Goal: Task Accomplishment & Management: Use online tool/utility

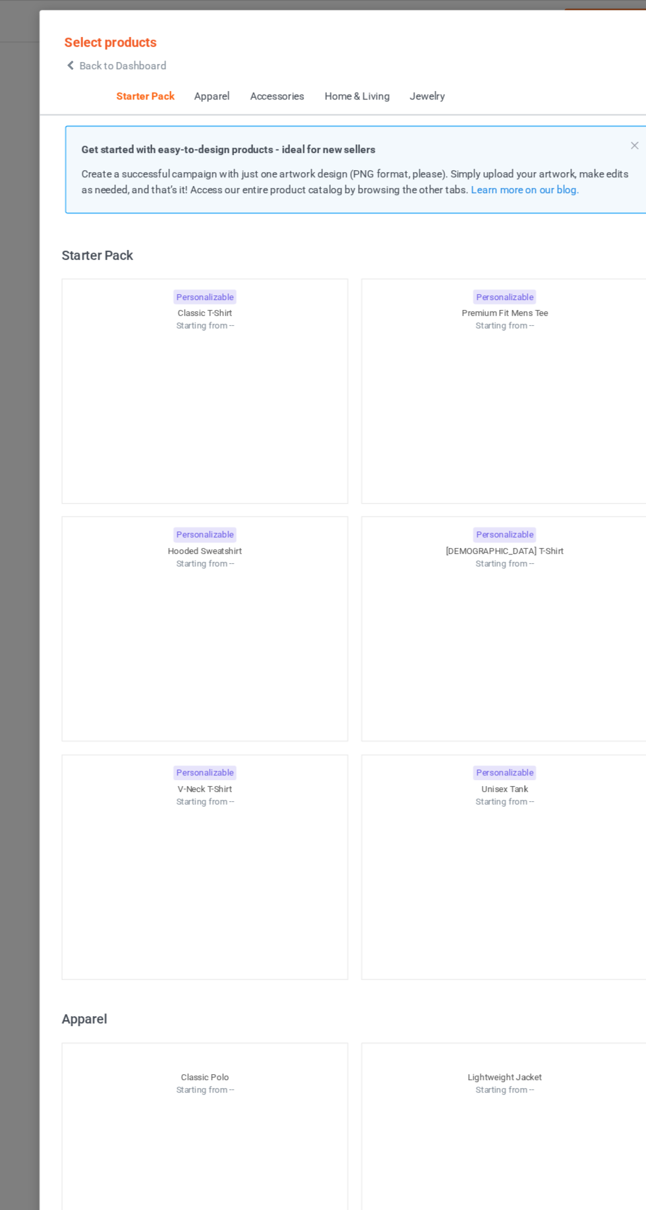
scroll to position [16, 0]
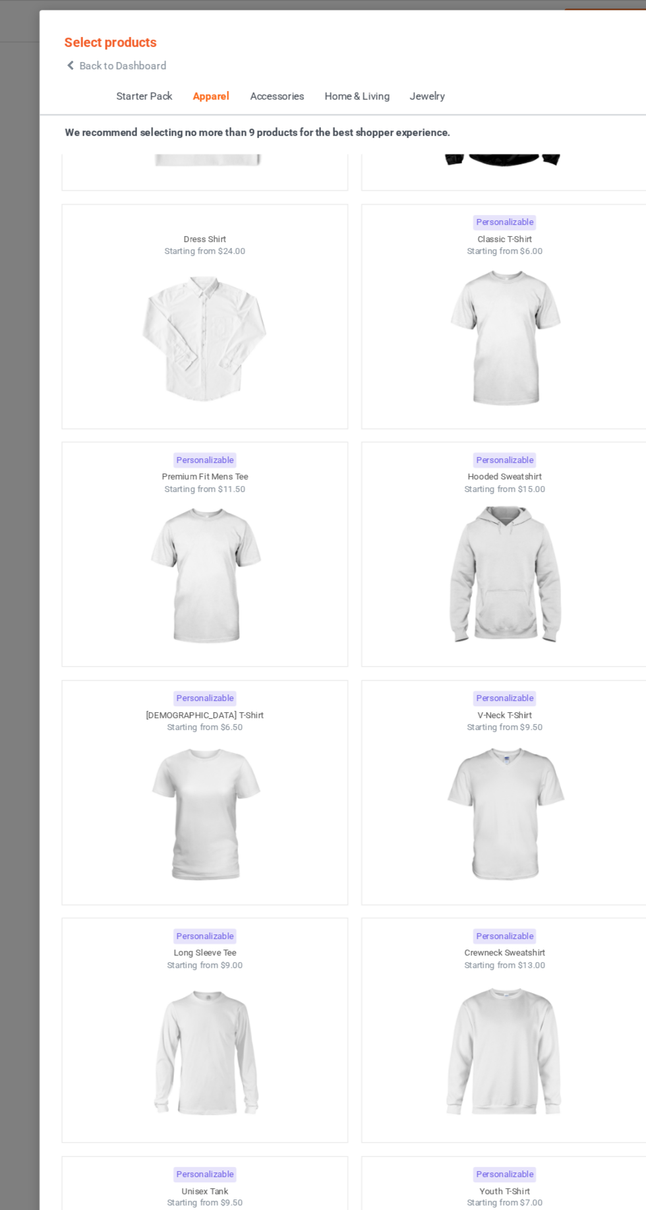
scroll to position [906, 0]
click at [334, 84] on div "Home & Living" at bounding box center [324, 86] width 59 height 13
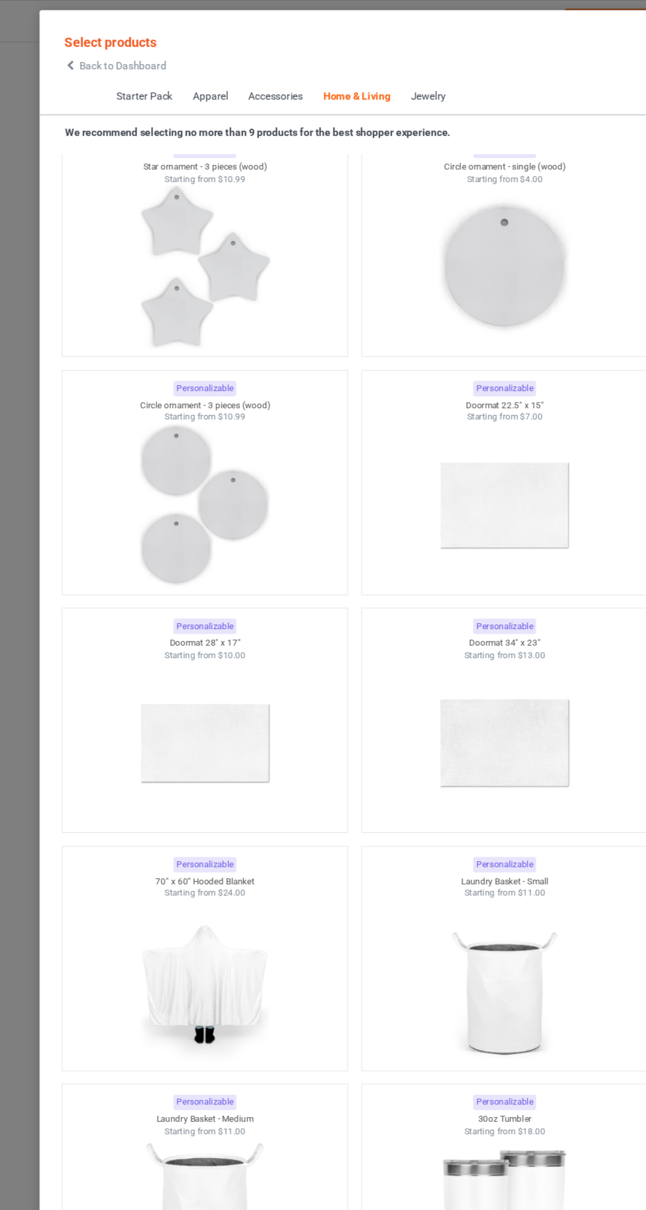
scroll to position [18880, 0]
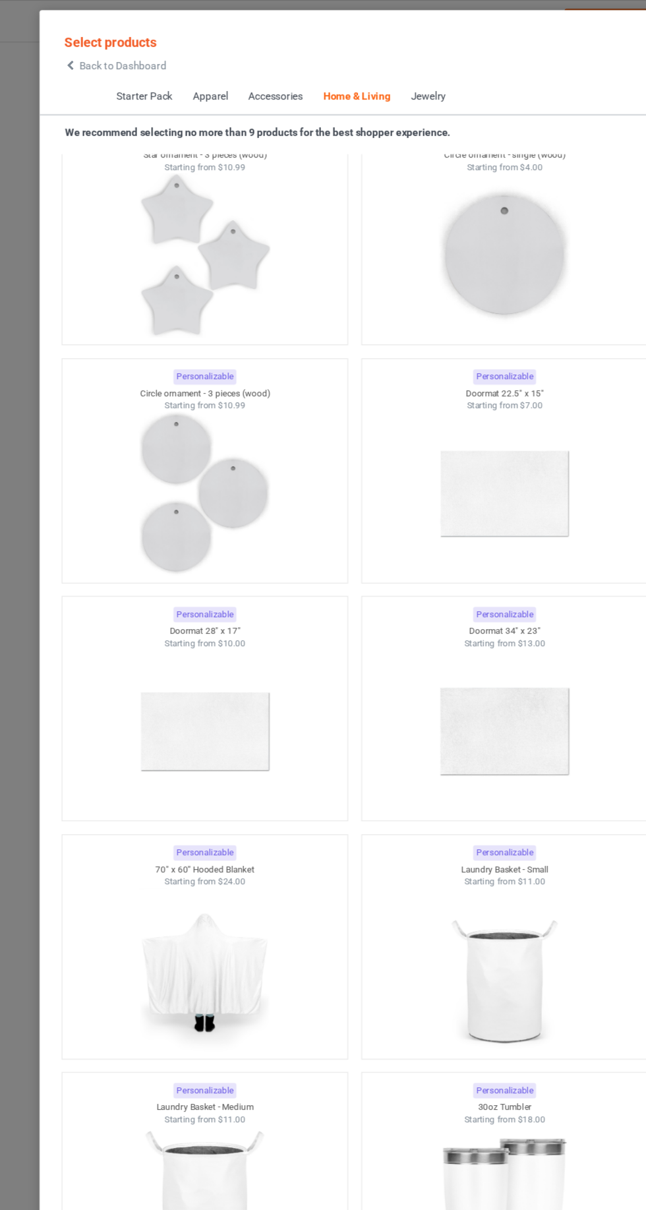
click at [477, 687] on img at bounding box center [458, 659] width 118 height 148
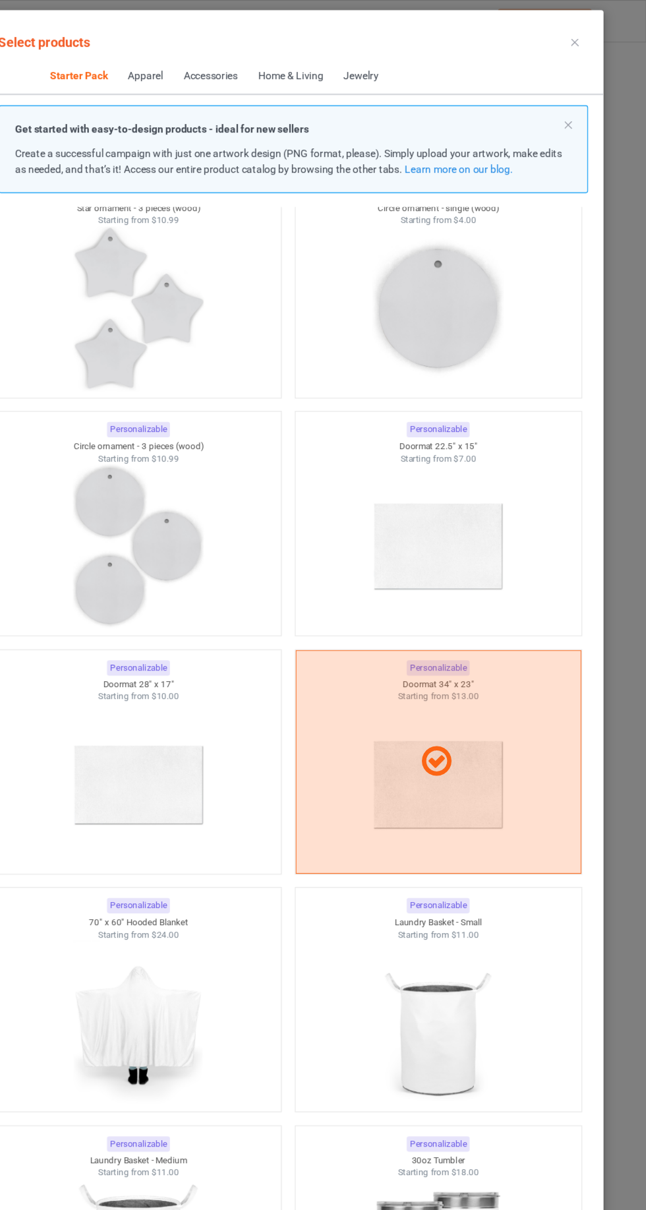
click at [581, 38] on icon at bounding box center [581, 38] width 7 height 7
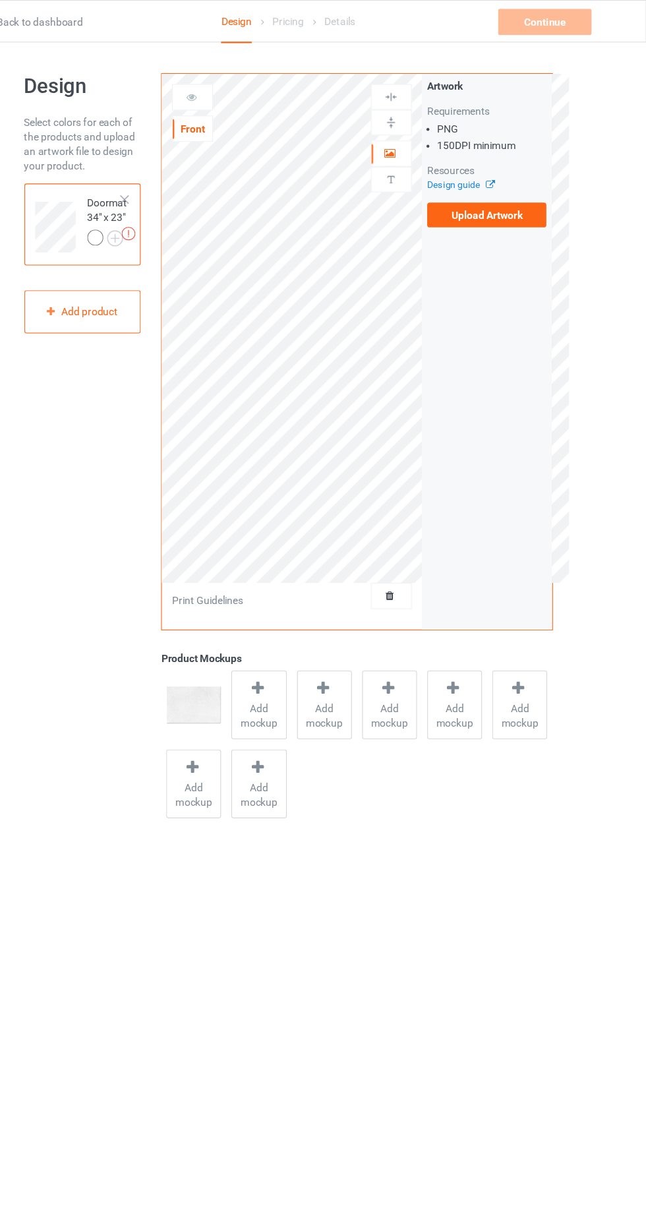
click at [528, 201] on label "Upload Artwork" at bounding box center [502, 194] width 108 height 22
click at [0, 0] on input "Upload Artwork" at bounding box center [0, 0] width 0 height 0
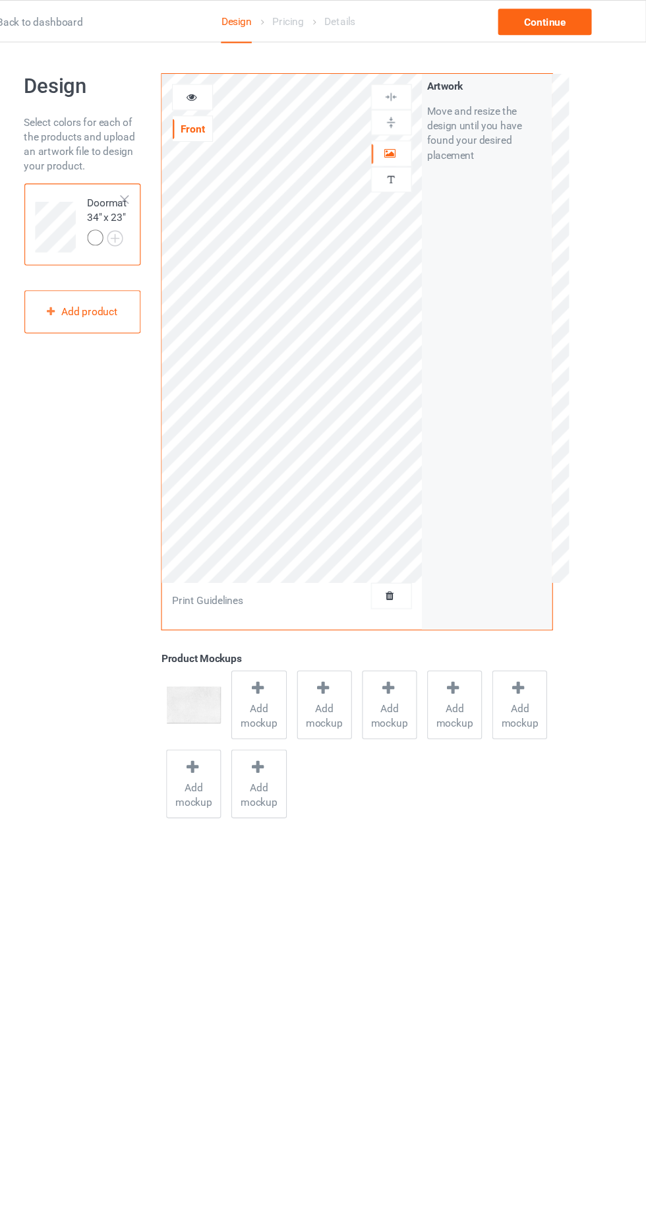
click at [424, 138] on div at bounding box center [416, 138] width 36 height 13
click at [246, 82] on div at bounding box center [237, 87] width 36 height 13
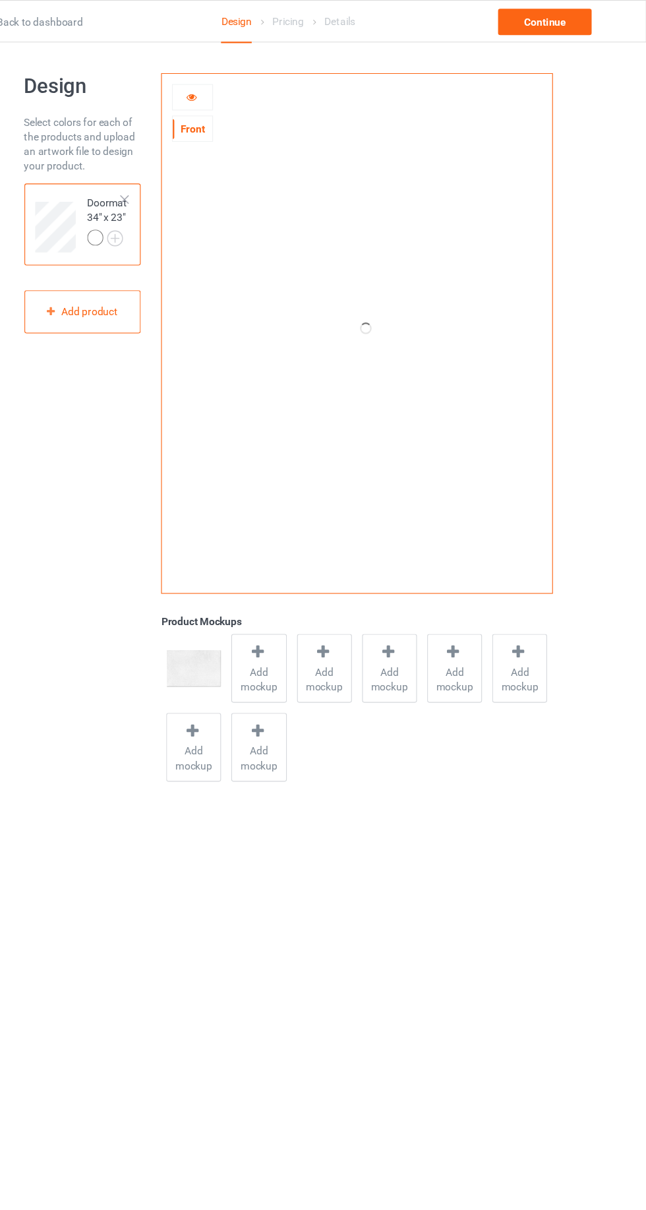
click at [0, 0] on img at bounding box center [0, 0] width 0 height 0
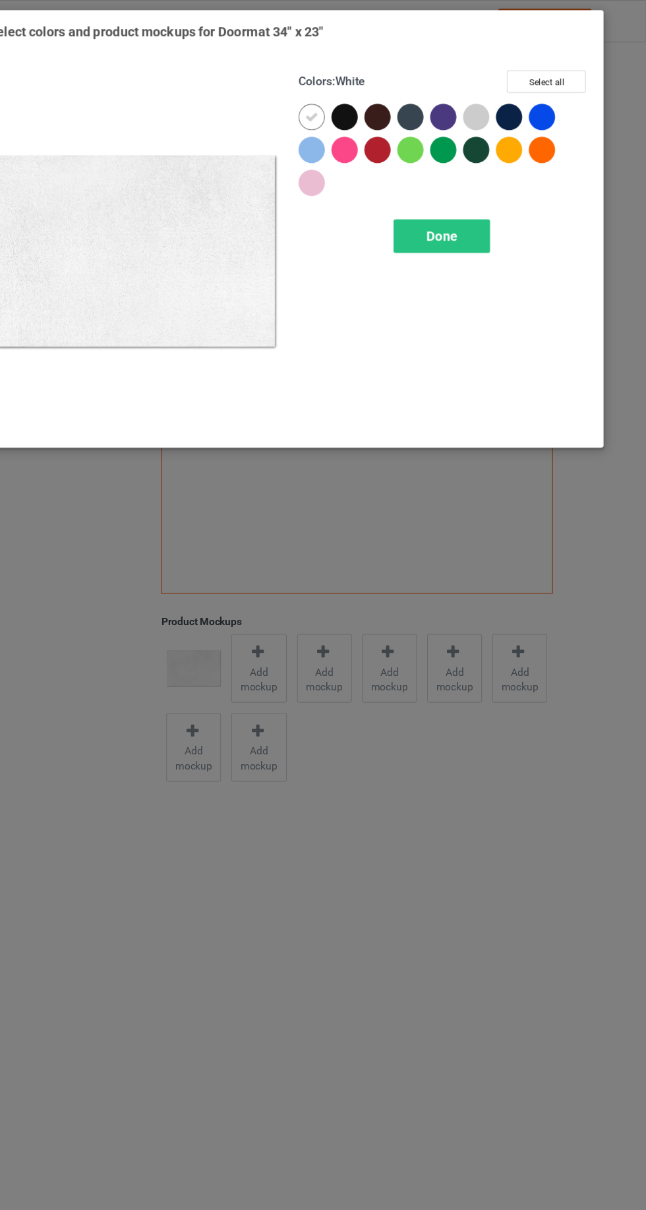
click at [496, 96] on div at bounding box center [493, 106] width 24 height 24
click at [500, 220] on div "Done" at bounding box center [461, 213] width 87 height 30
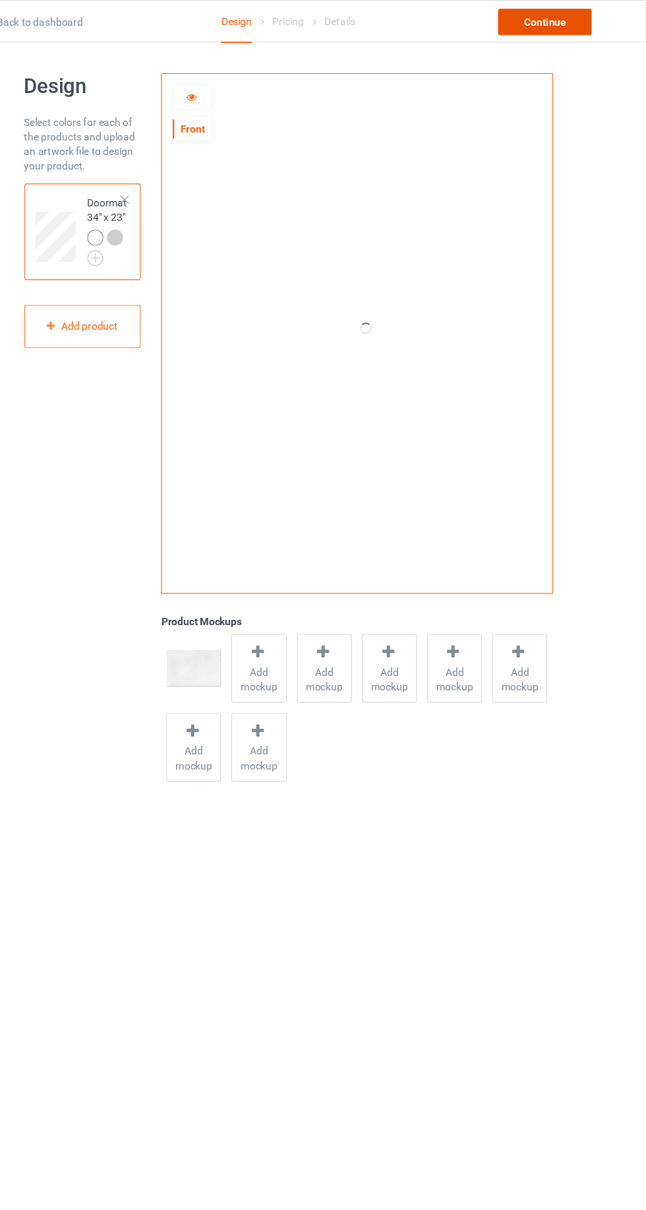
click at [593, 26] on div "Continue" at bounding box center [554, 20] width 84 height 24
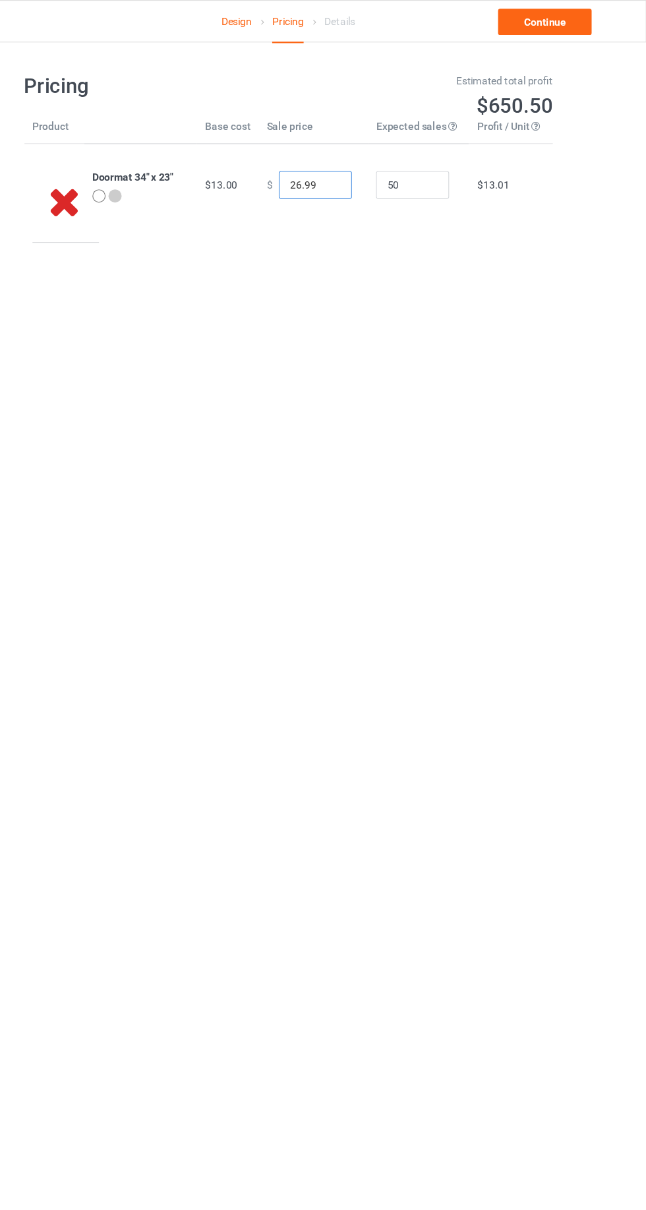
click at [339, 162] on input "26.99" at bounding box center [347, 166] width 66 height 25
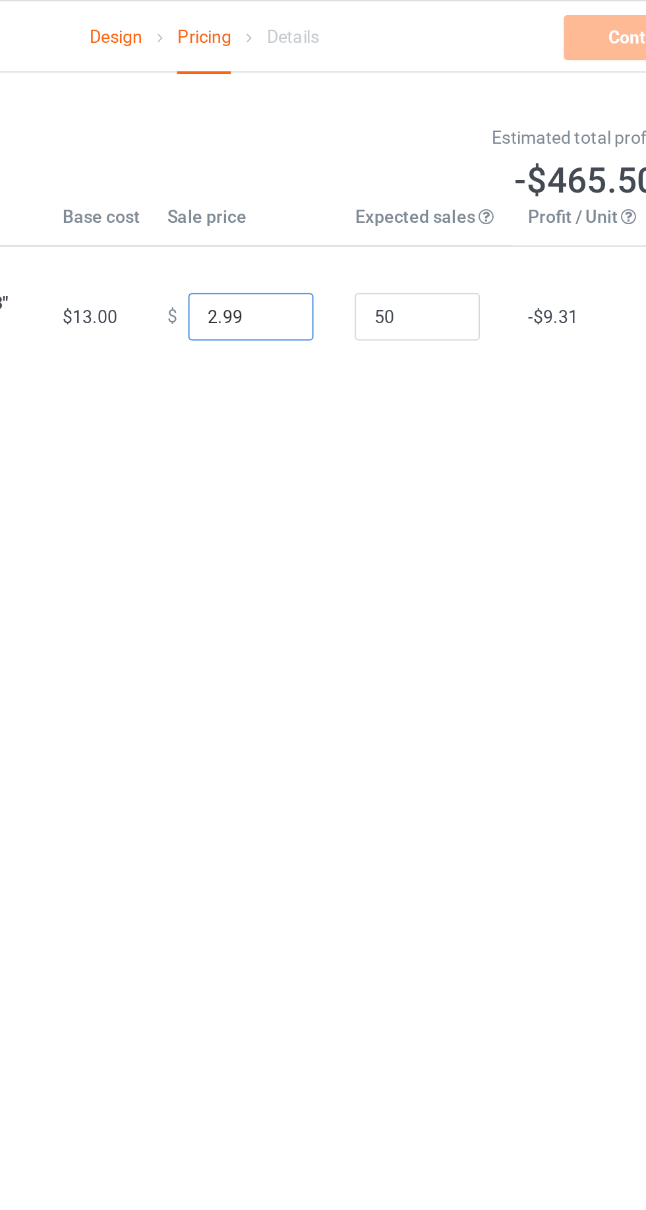
type input "23.99"
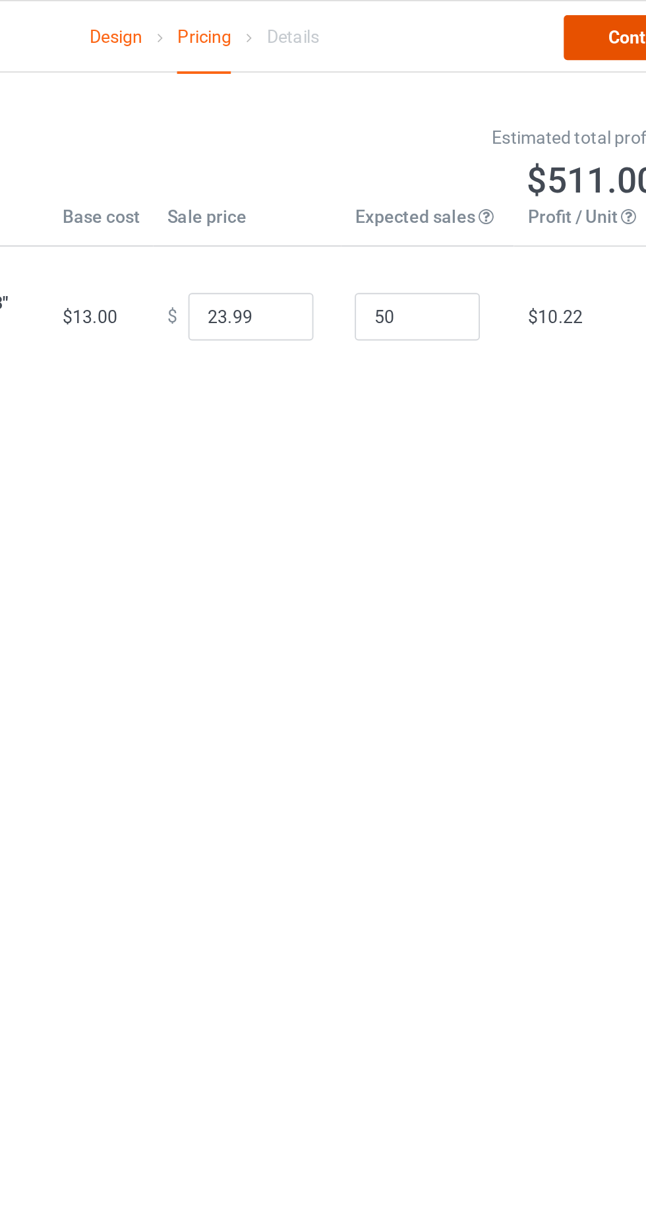
click at [550, 16] on link "Continue" at bounding box center [554, 20] width 84 height 24
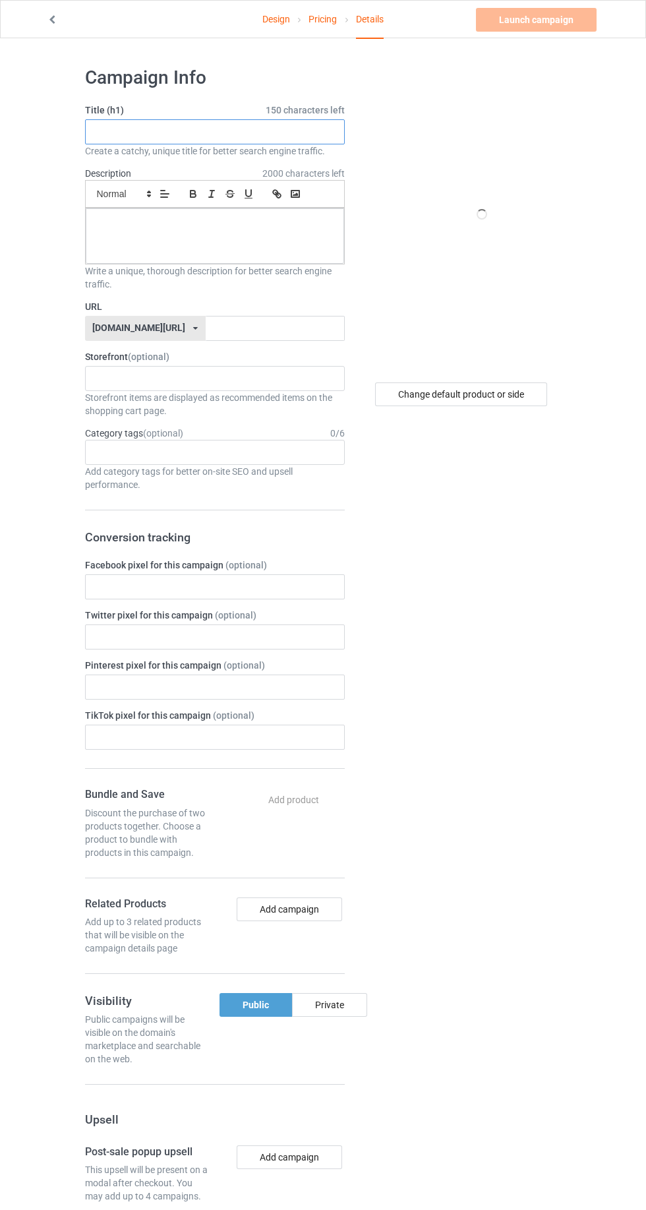
click at [278, 134] on input "text" at bounding box center [215, 131] width 260 height 25
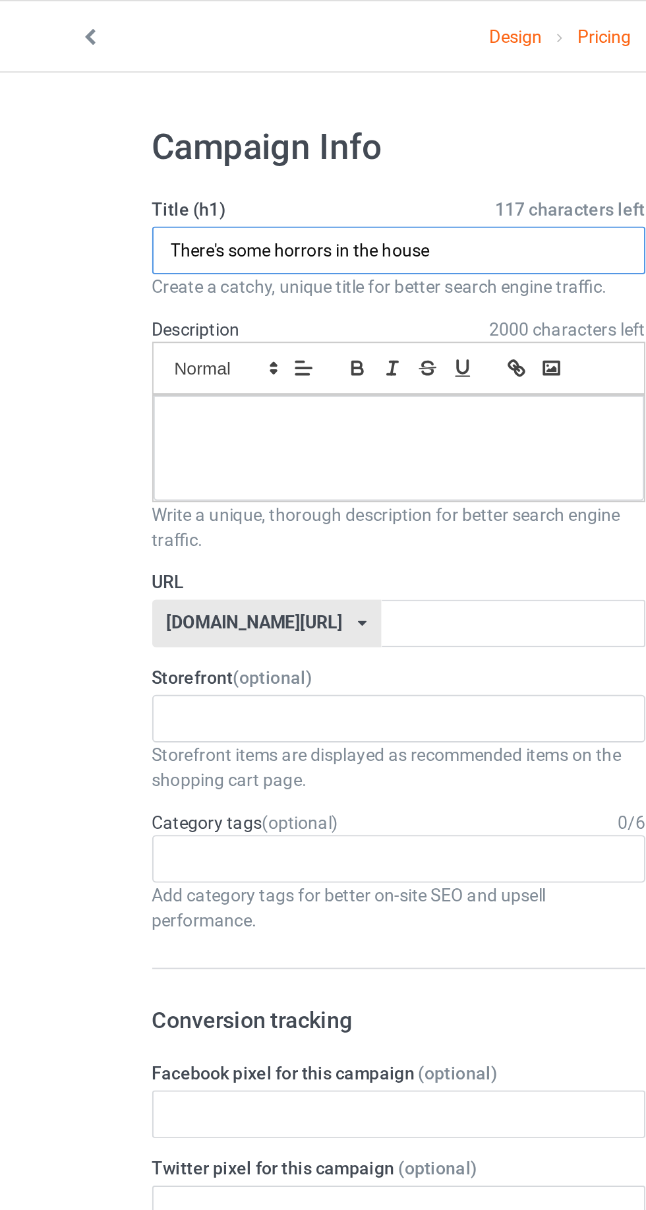
type input "There's some horrors in the house"
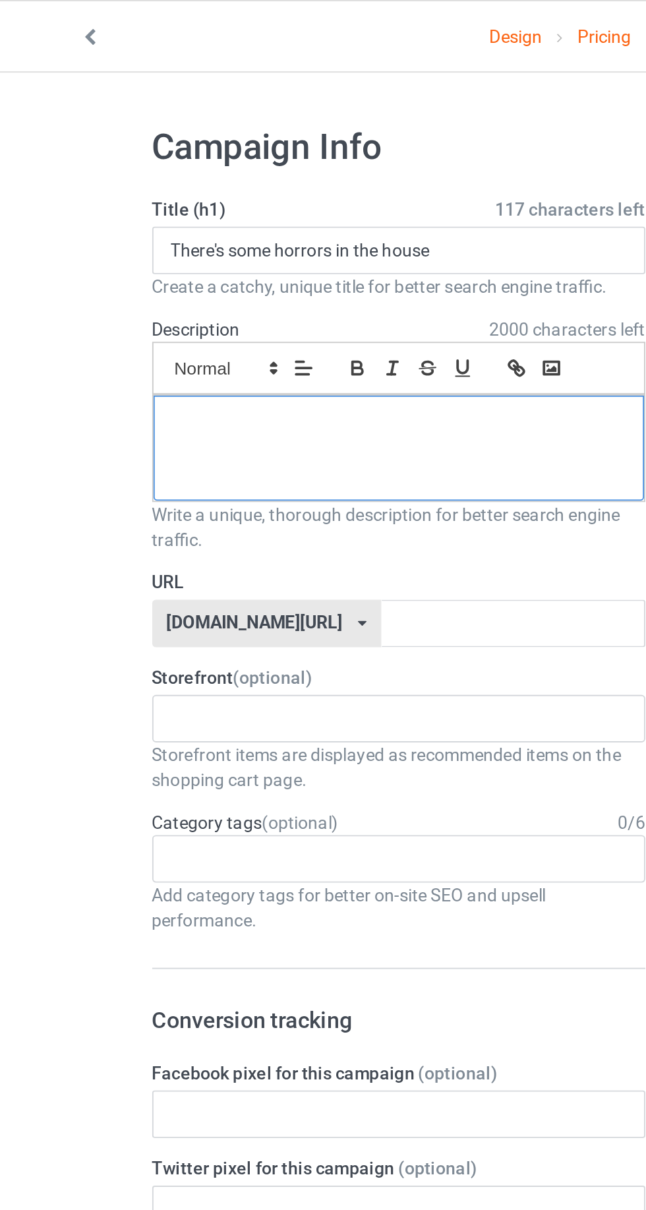
click at [210, 214] on div at bounding box center [215, 235] width 258 height 55
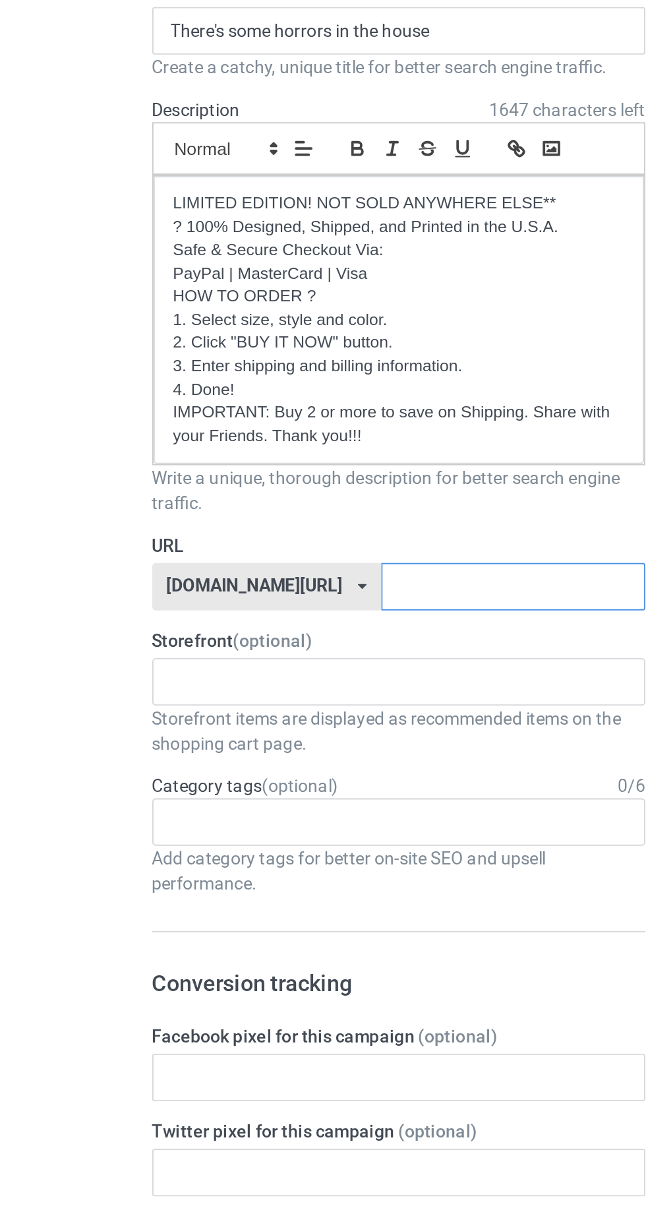
click at [217, 417] on input "text" at bounding box center [275, 424] width 139 height 25
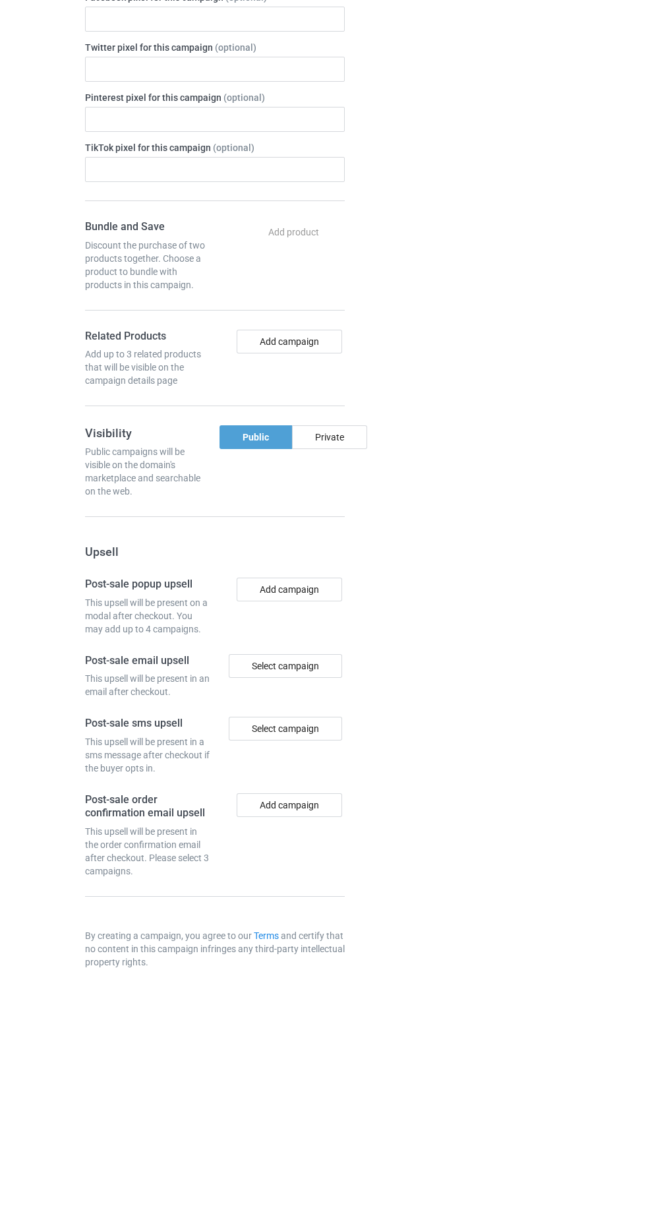
scroll to position [444, 0]
type input "There-is-some-horrors"
click at [314, 546] on div "Bundle and Save Discount the purchase of two products together. Choose a produc…" at bounding box center [215, 533] width 260 height 187
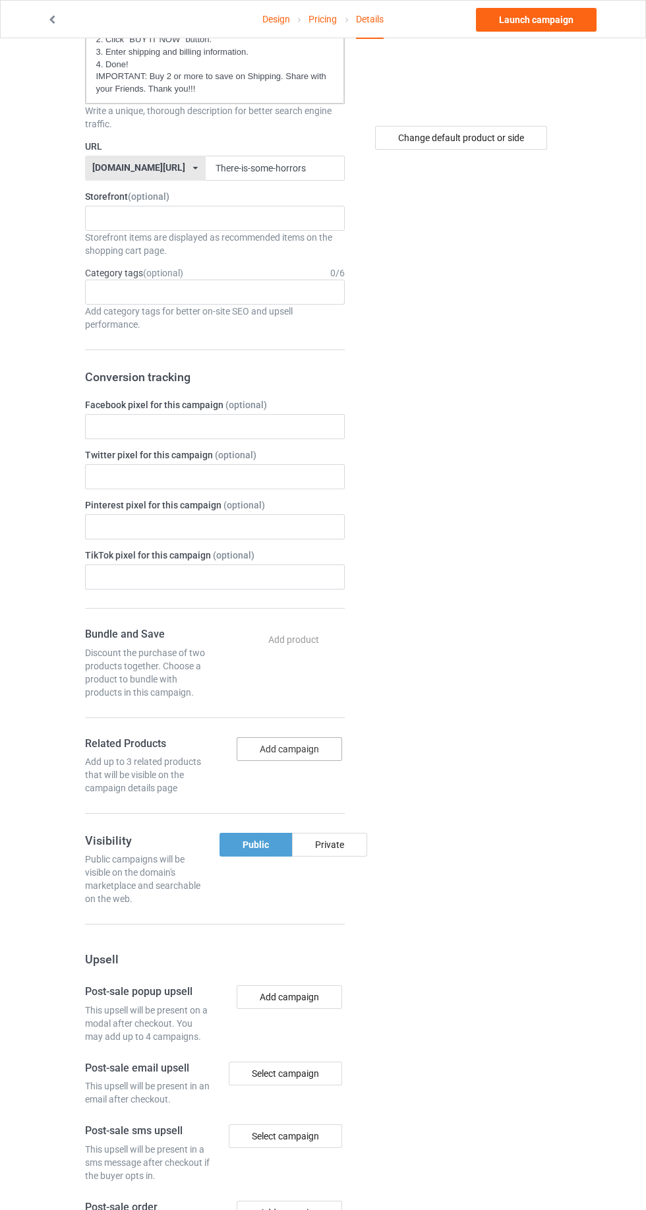
scroll to position [346, 0]
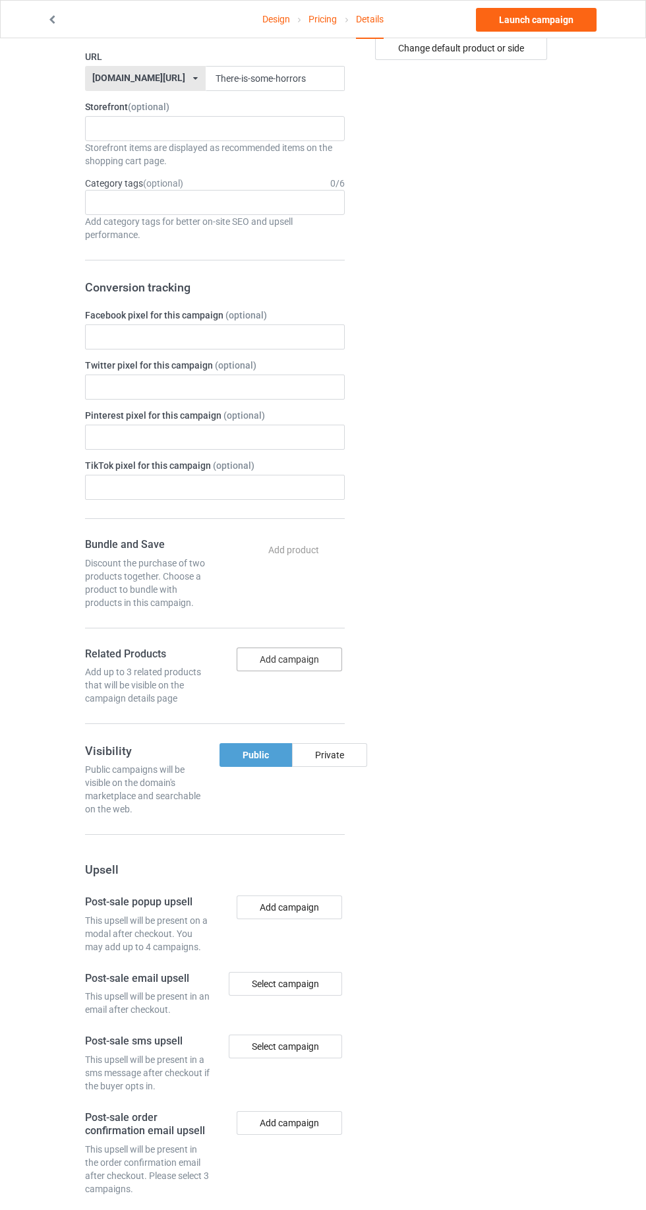
click at [312, 650] on button "Add campaign" at bounding box center [289, 659] width 105 height 24
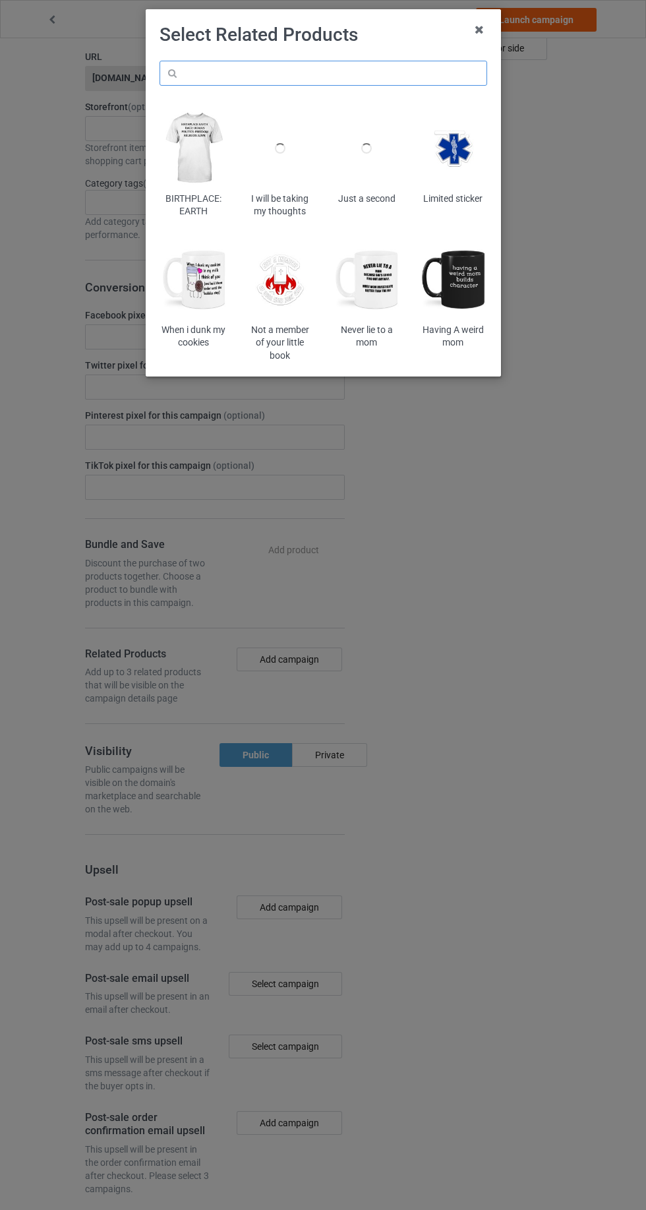
click at [322, 63] on input "text" at bounding box center [324, 73] width 328 height 25
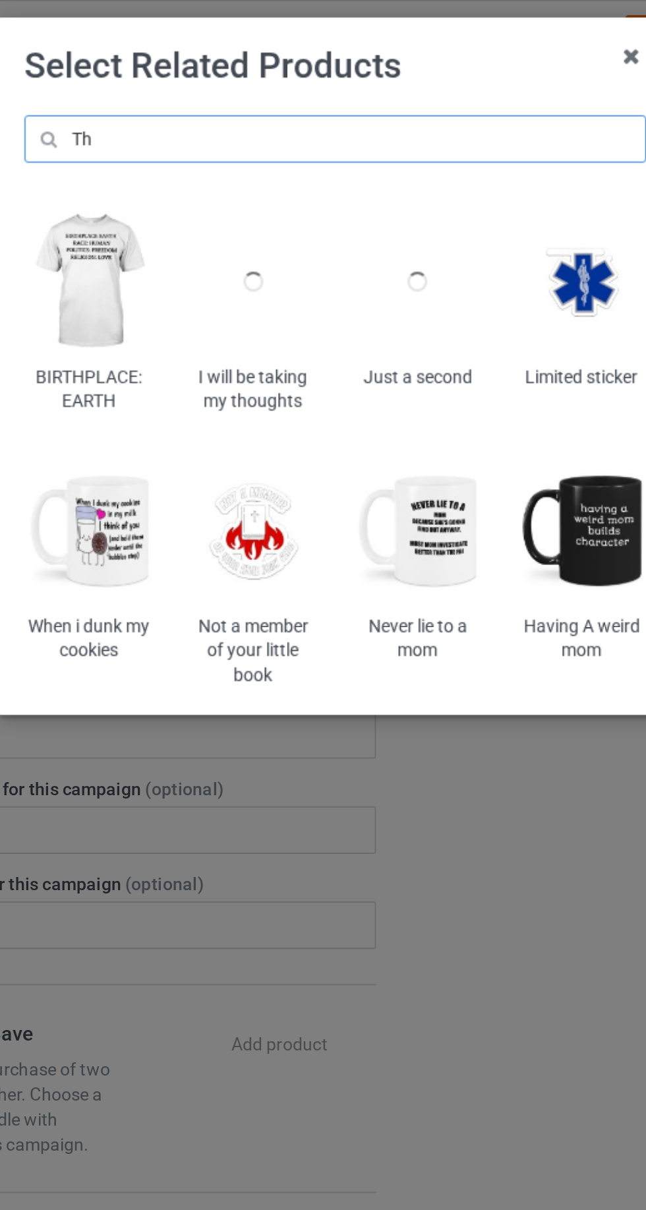
type input "T"
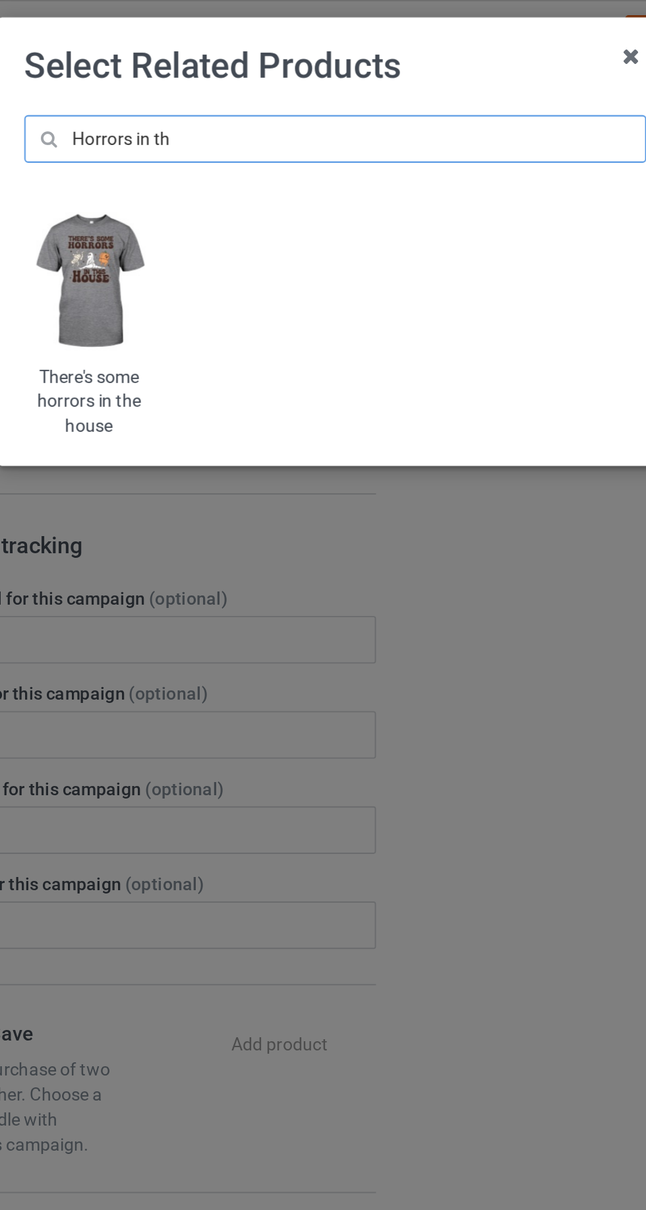
type input "Horrors in th"
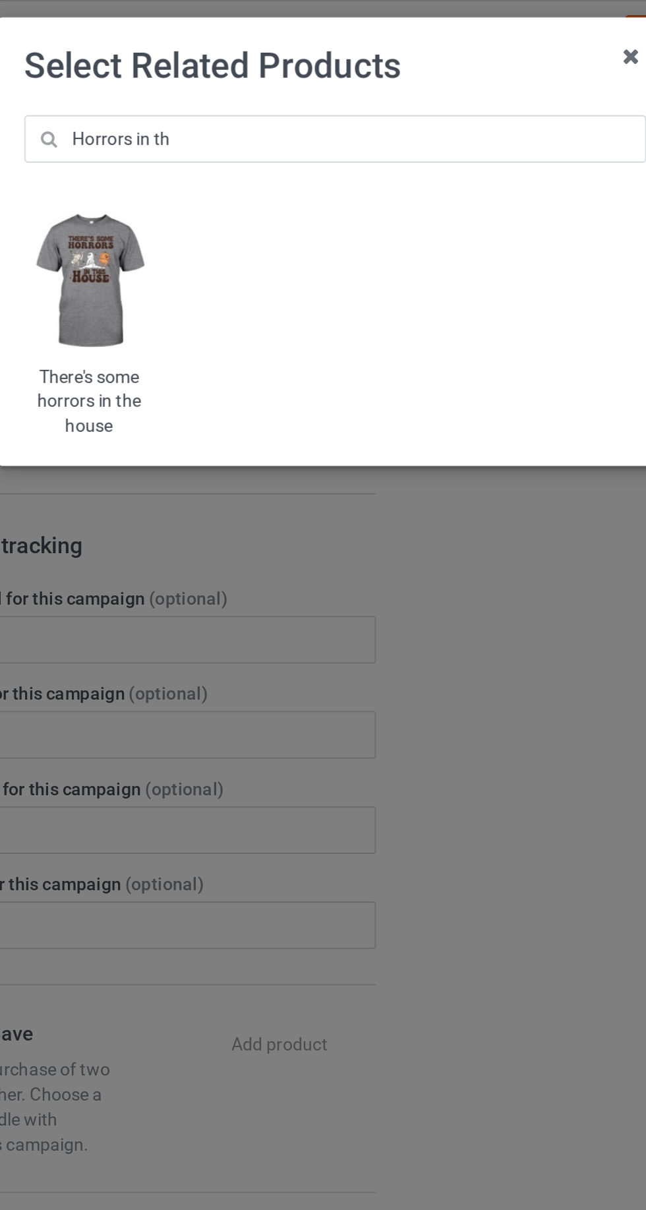
click at [196, 167] on img at bounding box center [194, 147] width 68 height 85
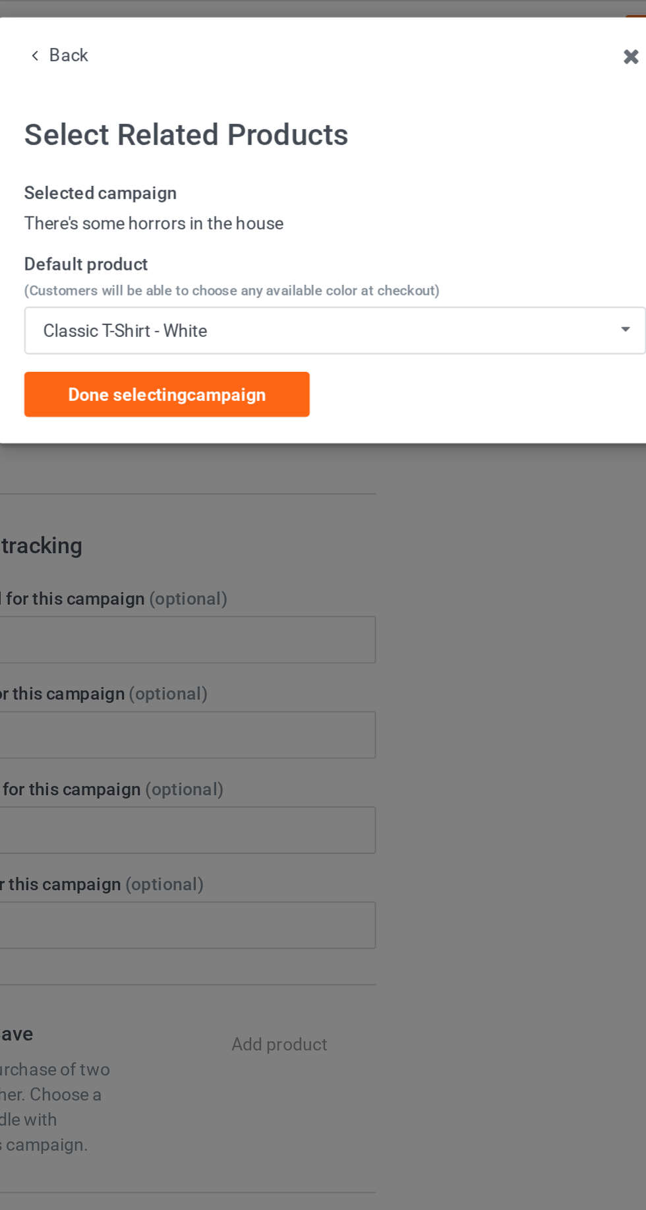
click at [258, 212] on span "Done selecting campaign" at bounding box center [235, 207] width 104 height 11
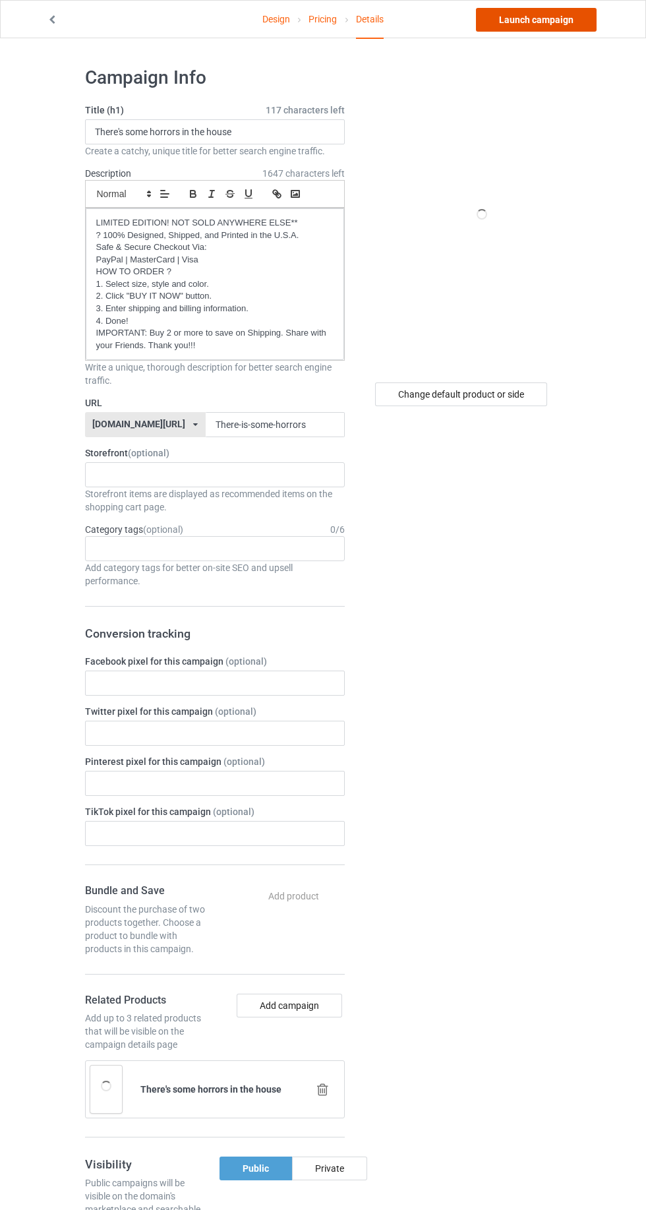
click at [579, 24] on link "Launch campaign" at bounding box center [536, 20] width 121 height 24
